Goal: Task Accomplishment & Management: Manage account settings

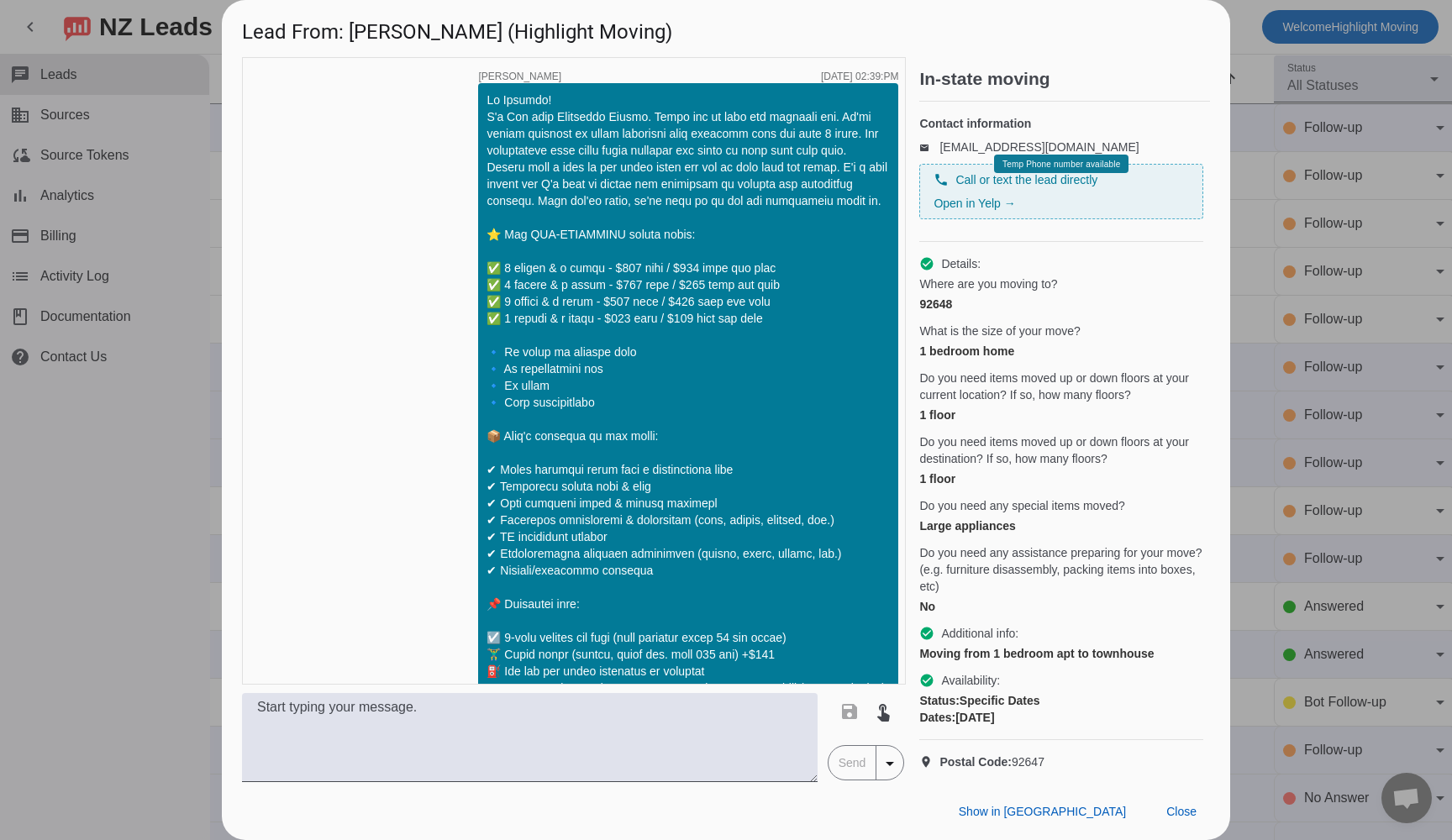
scroll to position [1096, 0]
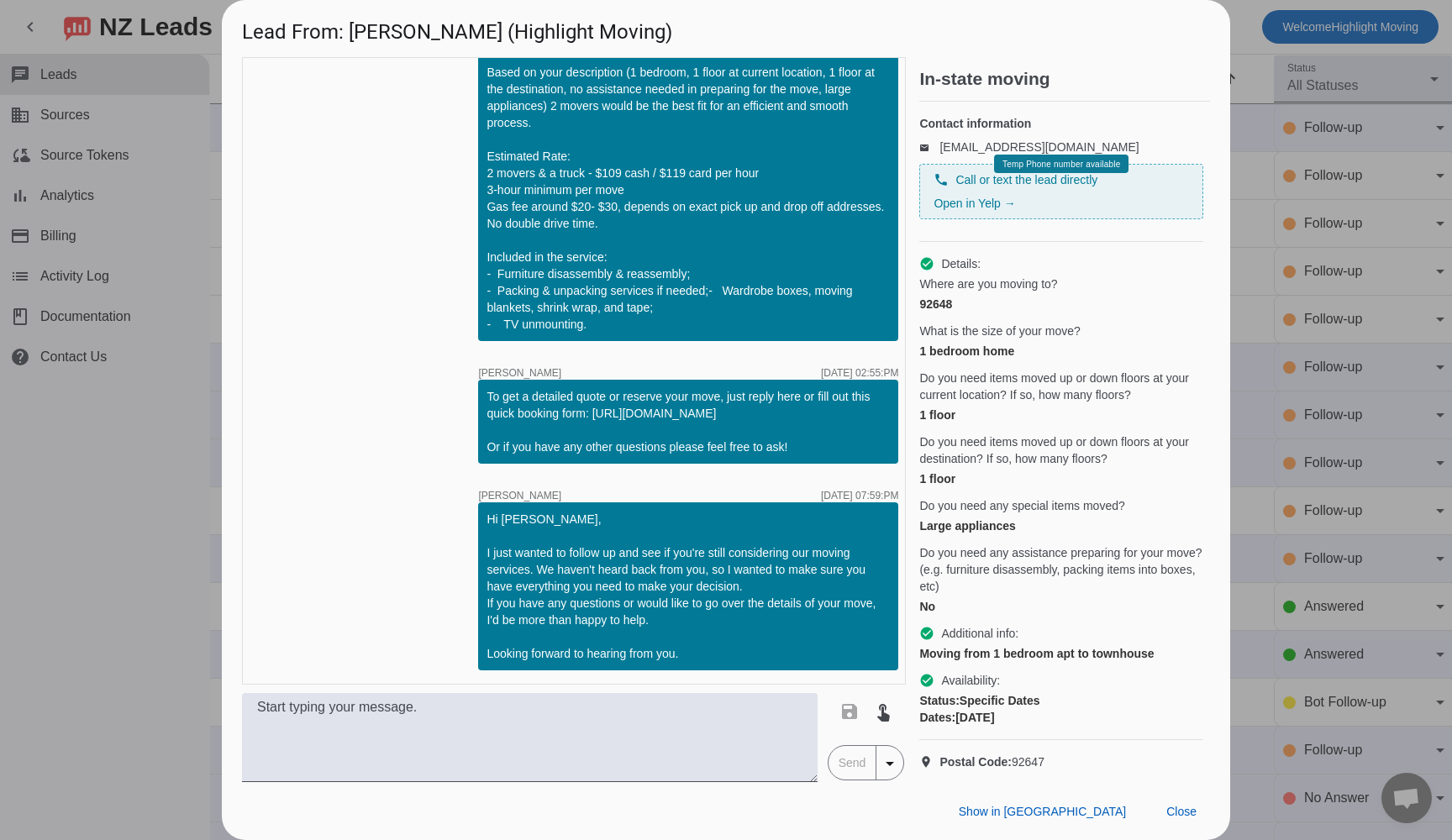
click at [73, 112] on div at bounding box center [726, 420] width 1452 height 840
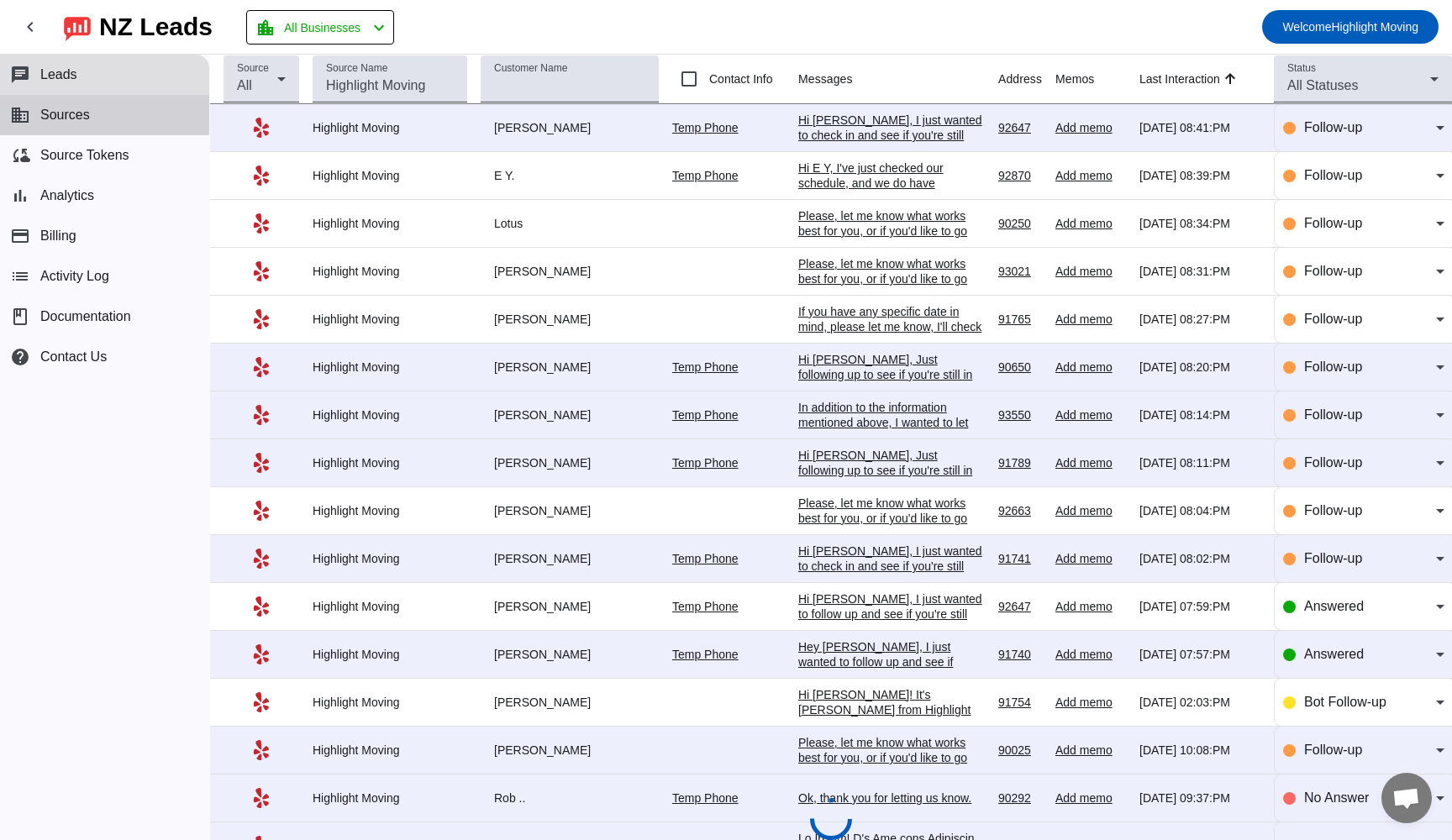
click at [73, 112] on span "Sources" at bounding box center [65, 115] width 49 height 15
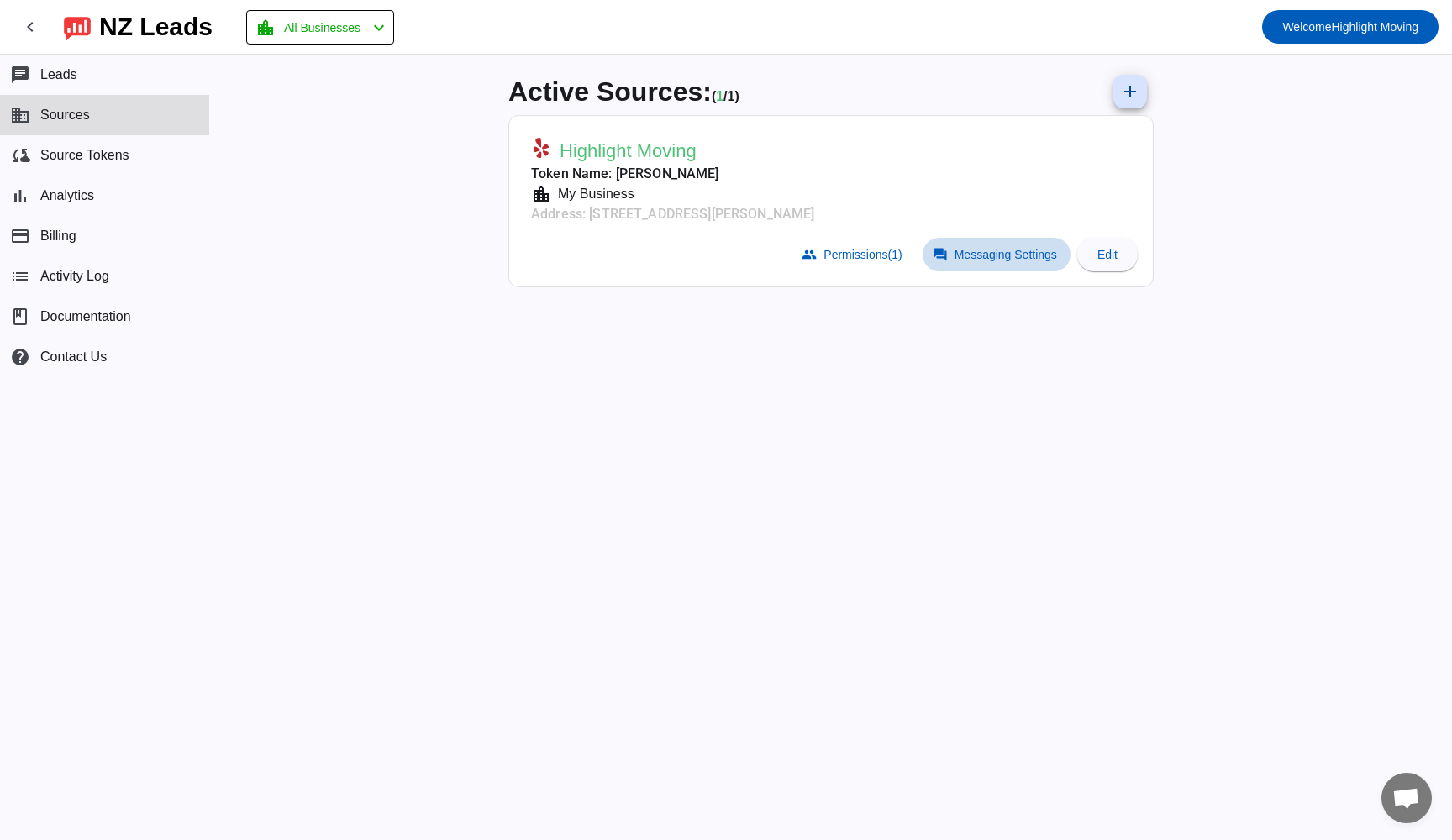
click at [1014, 247] on span "Messaging Settings" at bounding box center [1005, 254] width 102 height 14
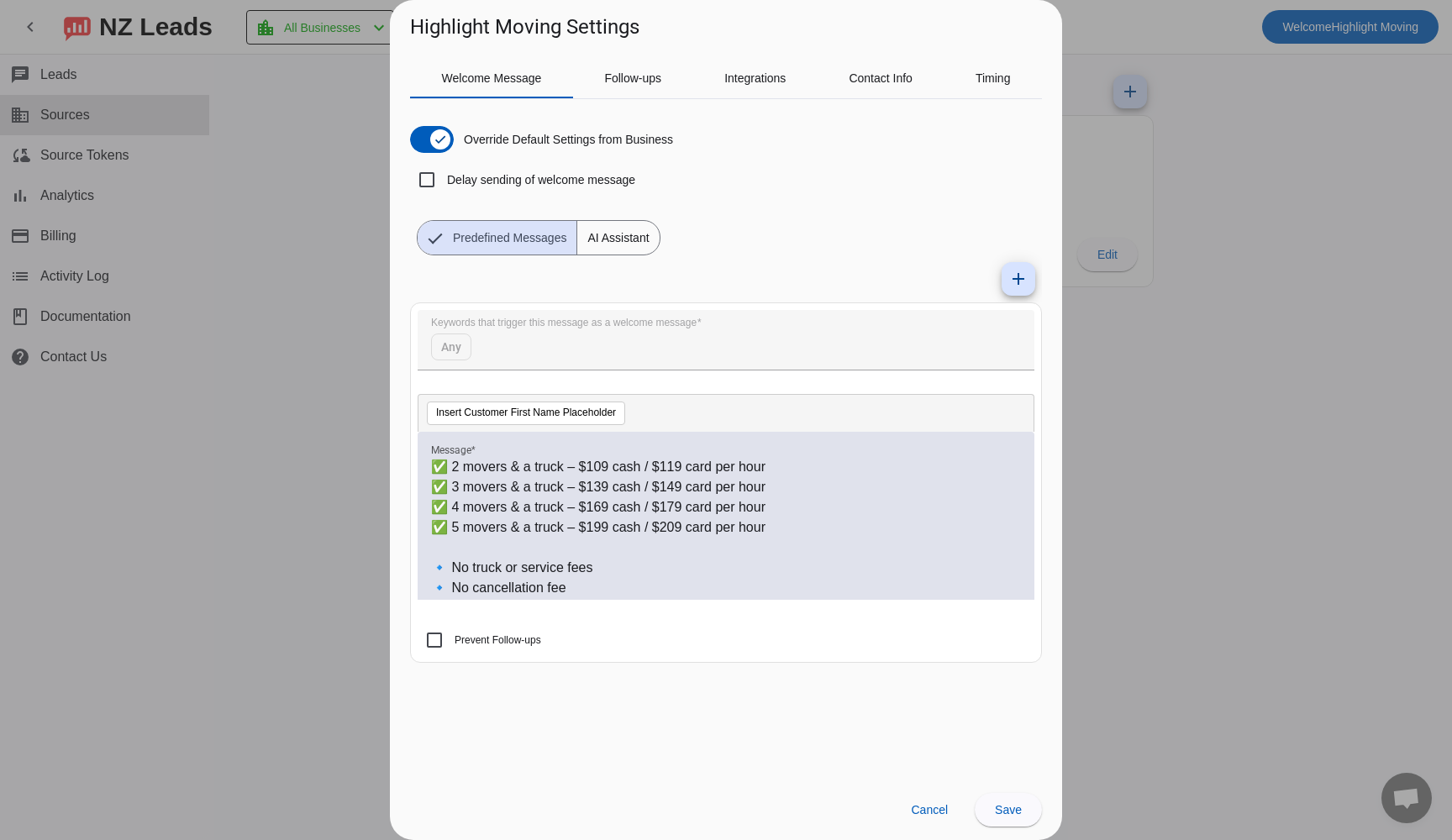
scroll to position [200, 0]
click at [603, 509] on p "✅ 4 movers & a truck – $169 cash / $179 card per hour" at bounding box center [726, 508] width 590 height 20
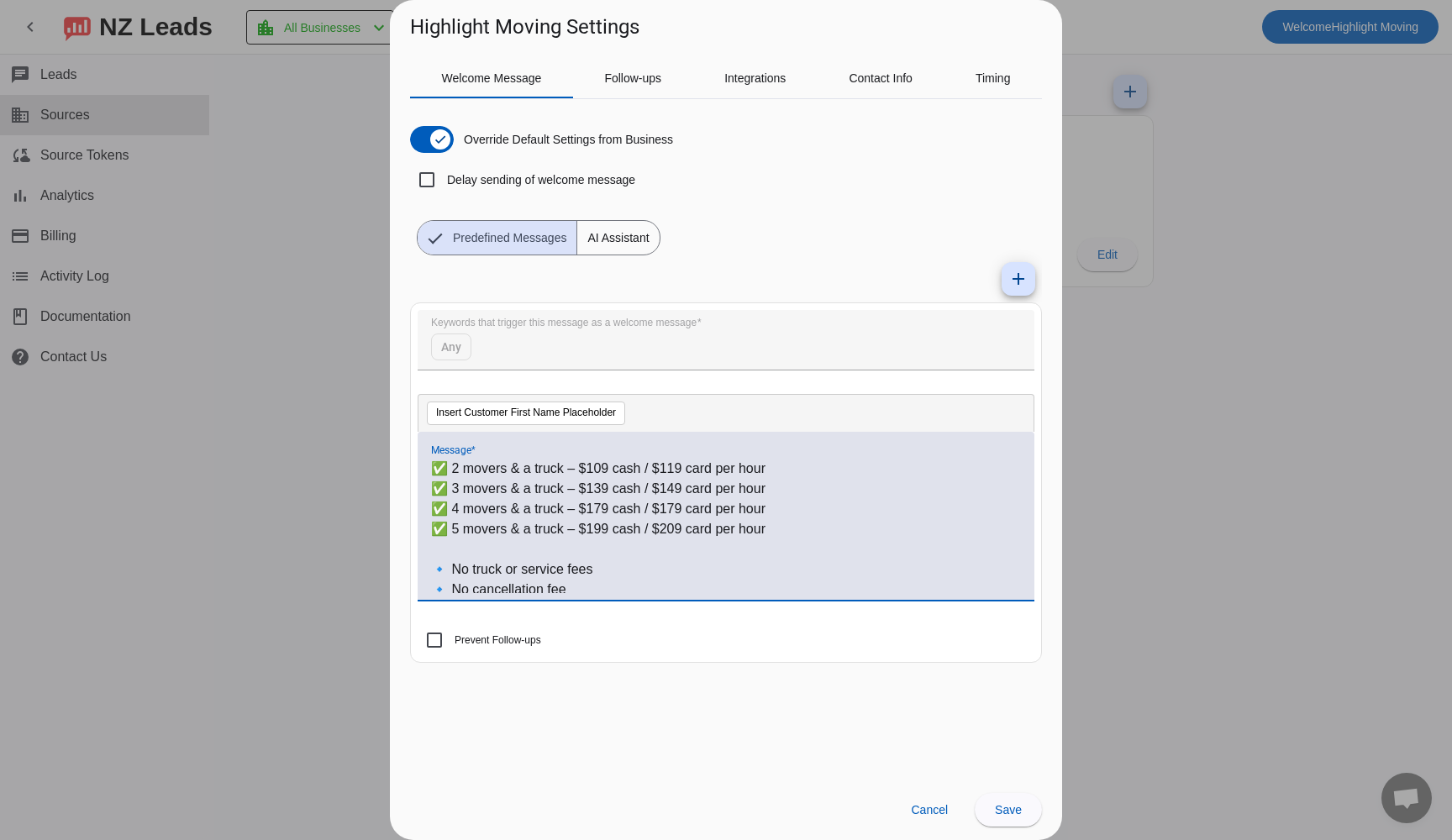
click at [674, 509] on p "✅ 4 movers & a truck – $179 cash / $179 card per hour" at bounding box center [726, 508] width 590 height 20
click at [600, 529] on p "✅ 5 movers & a truck – $199 cash / $209 card per hour" at bounding box center [726, 529] width 590 height 20
click at [677, 530] on p "✅ 5 movers & a truck – $229 cash / $209 card per hour" at bounding box center [726, 529] width 590 height 20
click at [600, 532] on p "✅ 5 movers & a truck – $229 cash / $239 card per hour" at bounding box center [726, 529] width 590 height 20
click at [675, 526] on p "✅ 5 movers & a truck – $219 cash / $239 card per hour" at bounding box center [726, 529] width 590 height 20
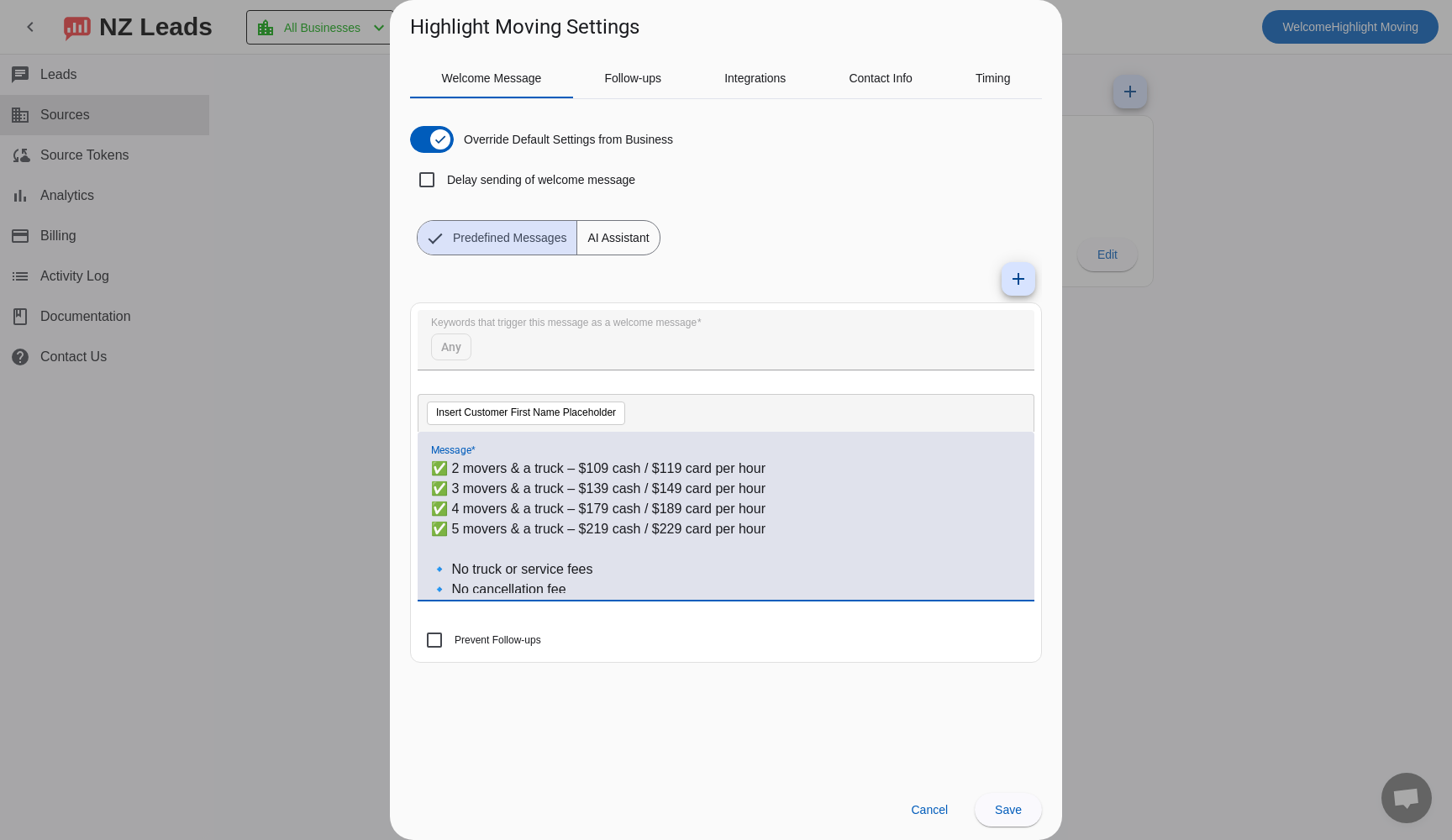
click at [812, 534] on p "✅ 5 movers & a truck – $219 cash / $229 card per hour" at bounding box center [726, 529] width 590 height 20
click at [1004, 809] on span "Save" at bounding box center [1008, 810] width 27 height 14
